Goal: Find specific page/section: Find specific page/section

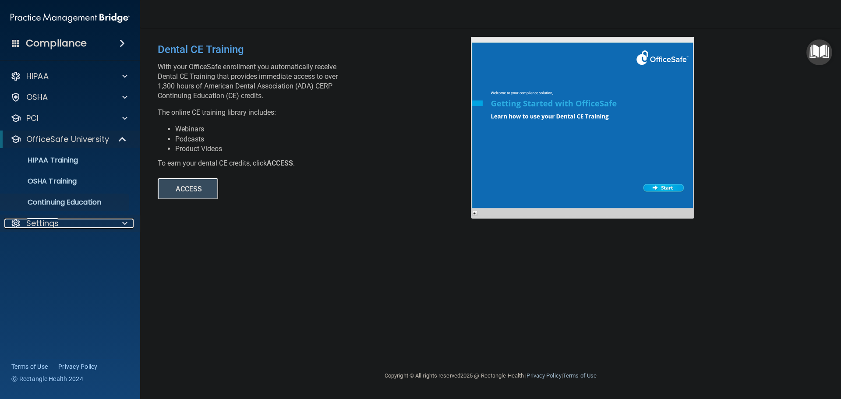
click at [60, 225] on div "Settings" at bounding box center [58, 223] width 108 height 11
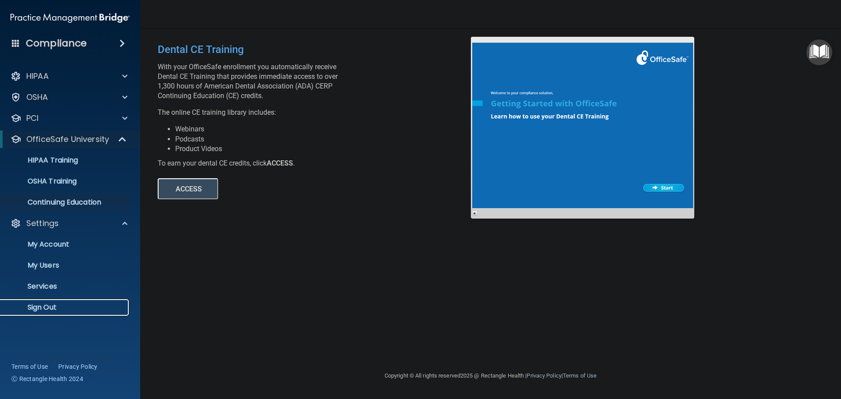
click at [42, 303] on p "Sign Out" at bounding box center [66, 307] width 120 height 9
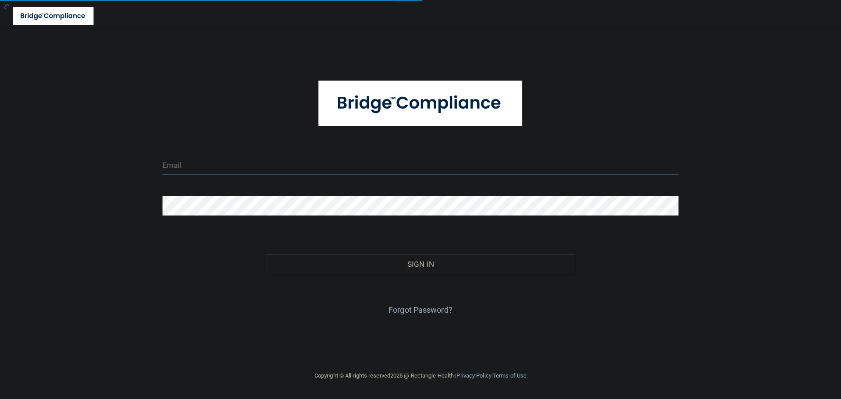
type input "cfletcher@rectanglehealth.com"
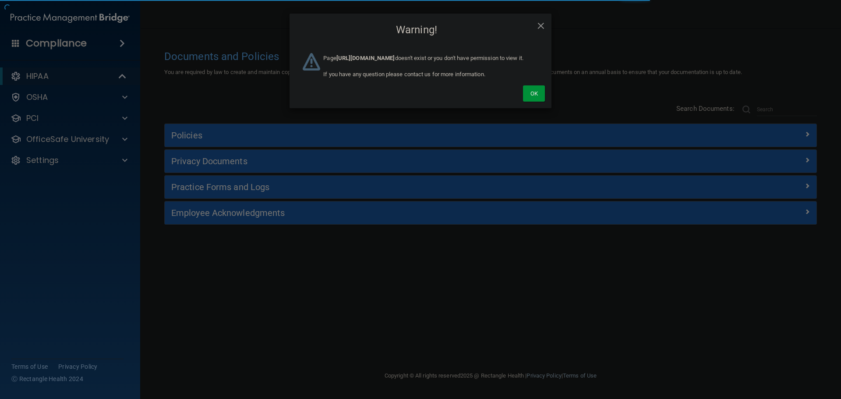
click at [521, 108] on div "Ok" at bounding box center [420, 84] width 262 height 49
click at [525, 102] on button "Ok" at bounding box center [534, 93] width 22 height 16
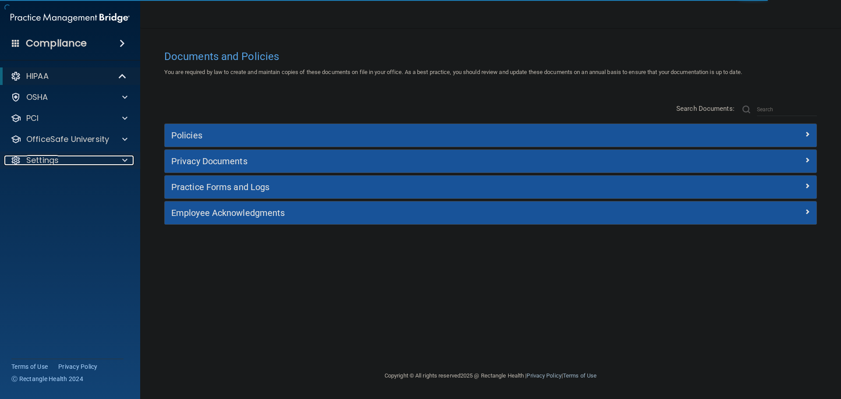
click at [74, 163] on div "Settings" at bounding box center [58, 160] width 108 height 11
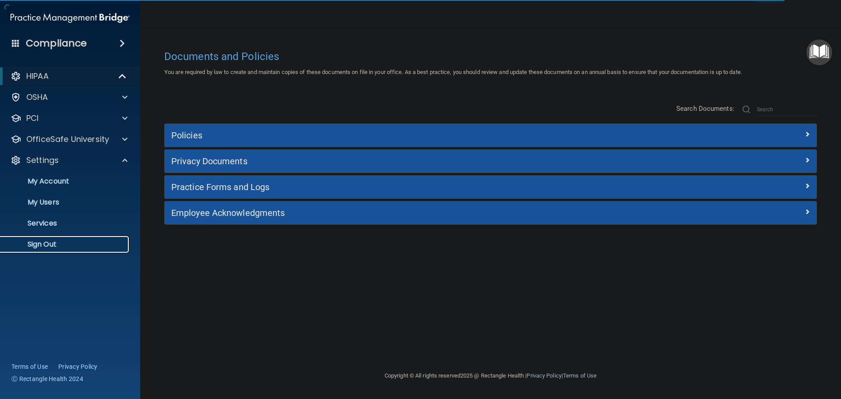
click at [55, 241] on p "Sign Out" at bounding box center [66, 244] width 120 height 9
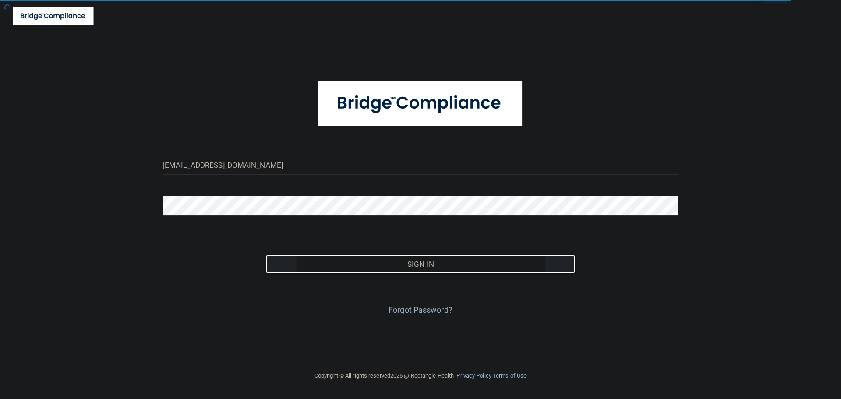
click at [433, 265] on button "Sign In" at bounding box center [421, 263] width 310 height 19
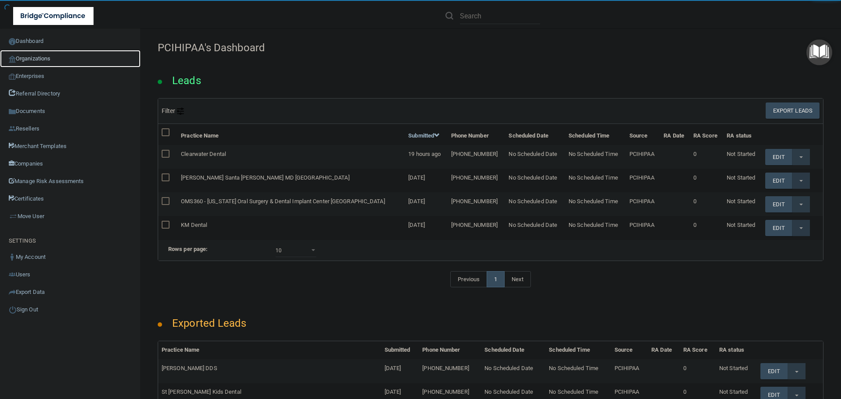
click at [31, 57] on link "Organizations" at bounding box center [70, 59] width 141 height 18
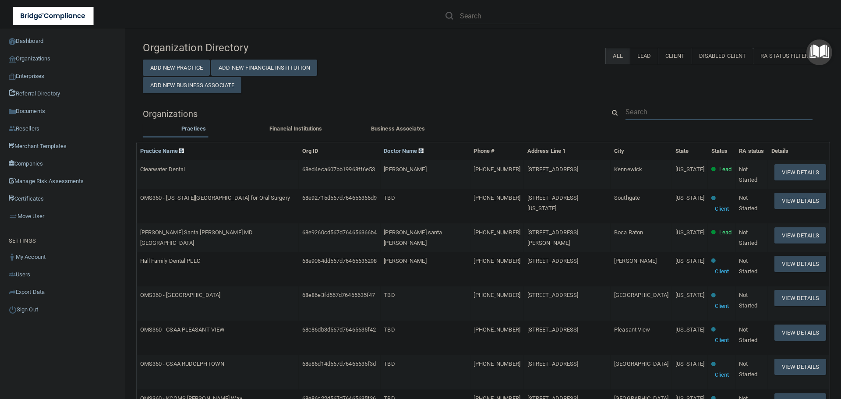
click at [639, 114] on input "text" at bounding box center [718, 112] width 187 height 16
paste input "Katiebug Therapy Ltd"
type input "Katiebug Therapy Ltd"
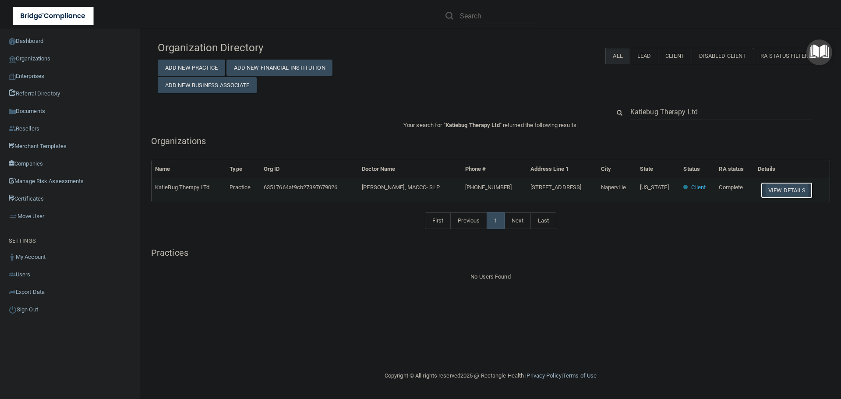
click at [782, 190] on button "View Details" at bounding box center [787, 190] width 52 height 16
